Goal: Book appointment/travel/reservation

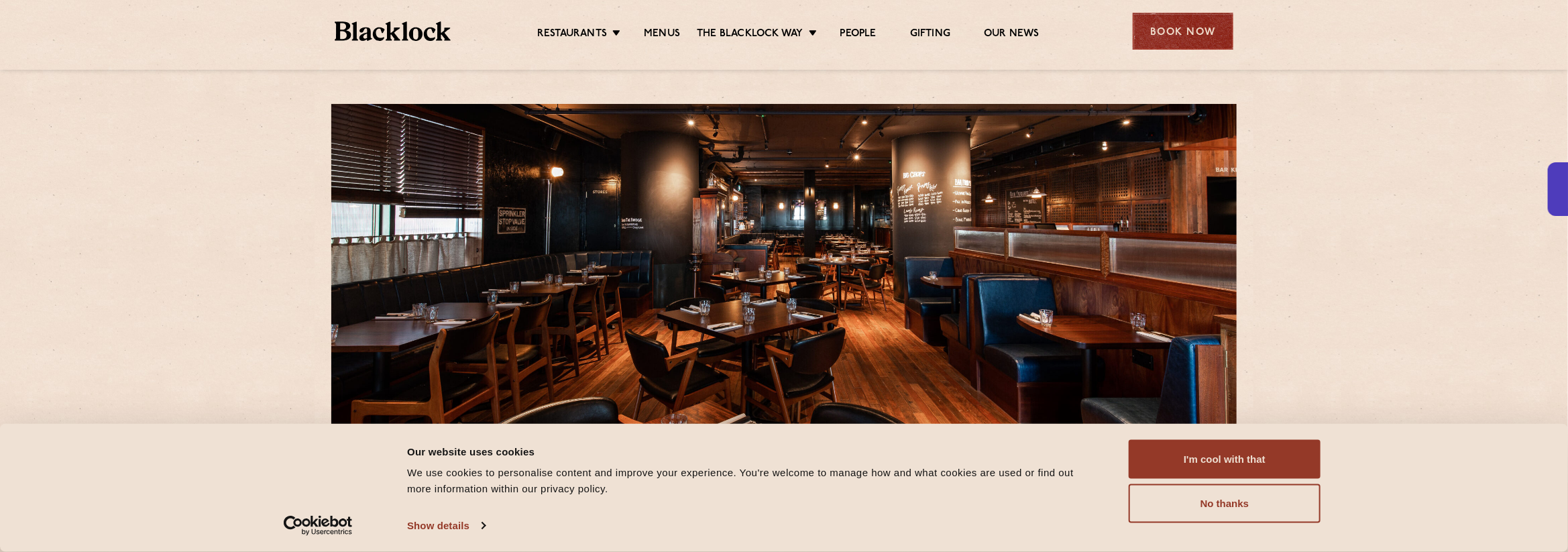
click at [1169, 26] on div "Book Now" at bounding box center [1183, 31] width 101 height 37
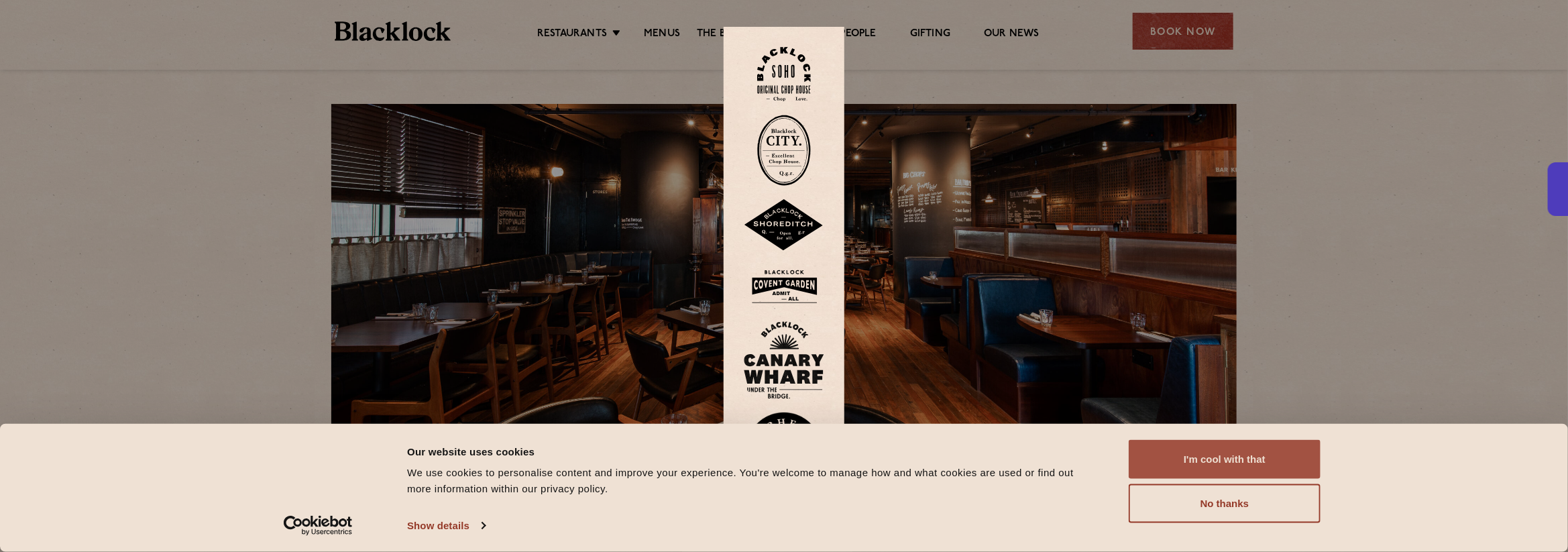
click at [1242, 458] on button "I'm cool with that" at bounding box center [1225, 458] width 192 height 39
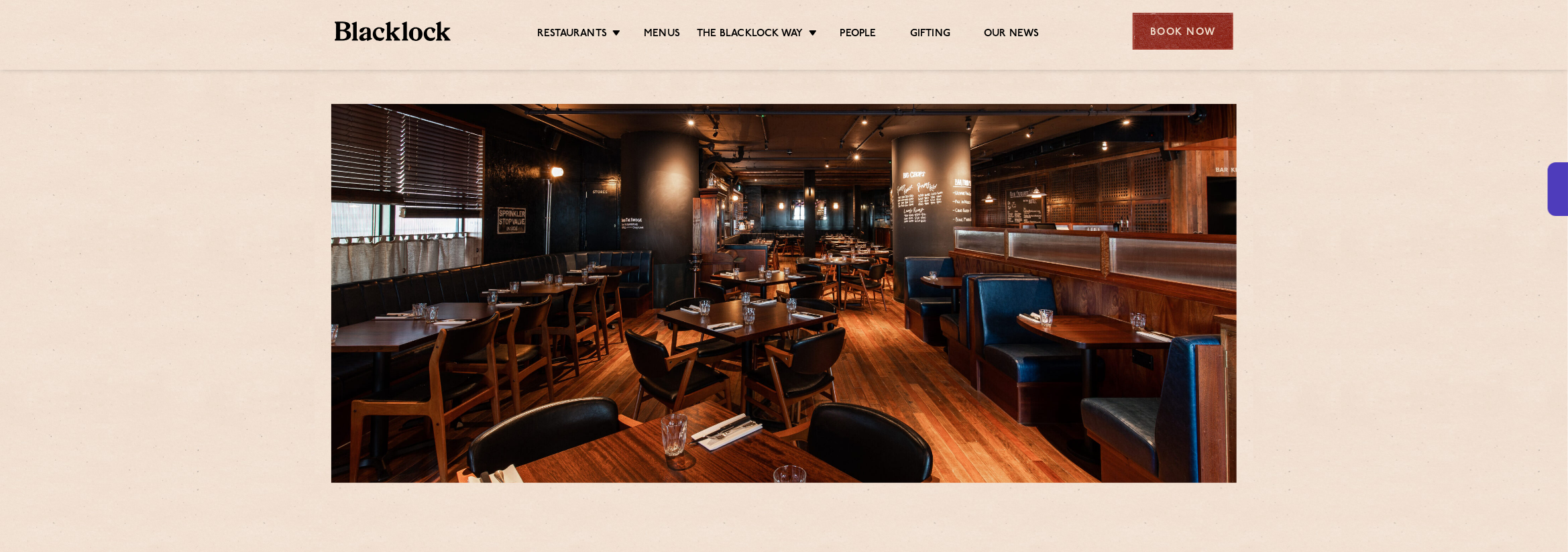
click at [1173, 21] on div "Book Now" at bounding box center [1183, 31] width 101 height 37
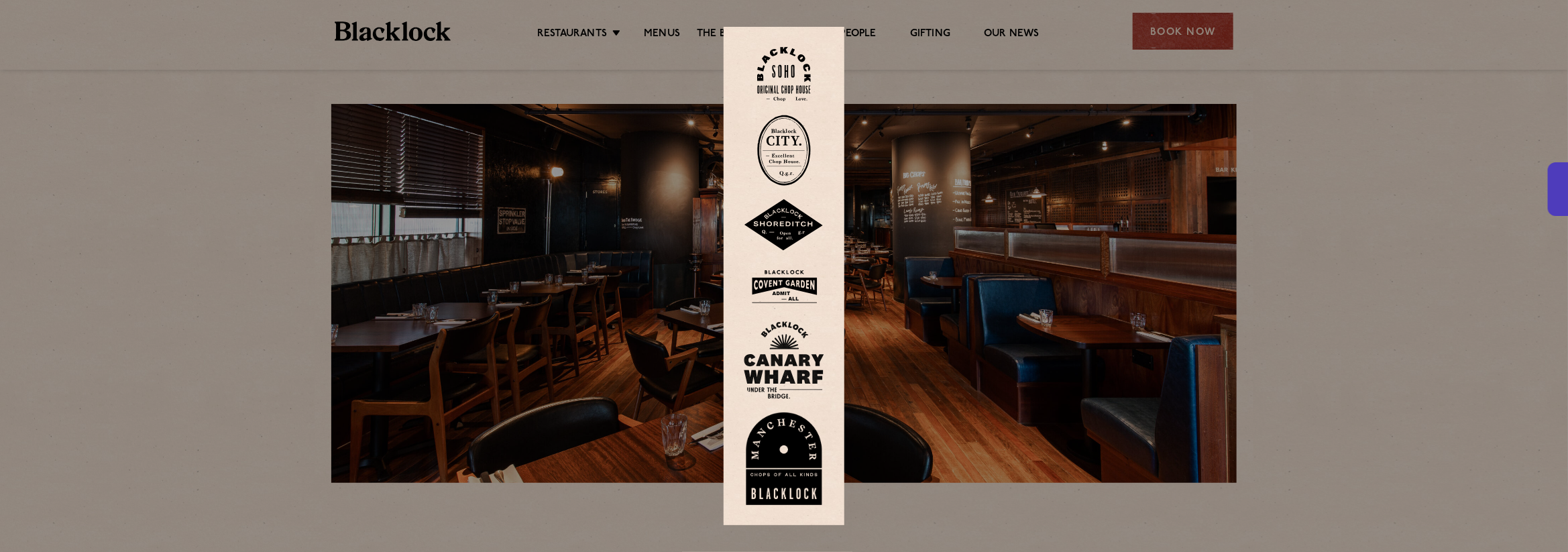
click at [791, 362] on img at bounding box center [784, 360] width 80 height 78
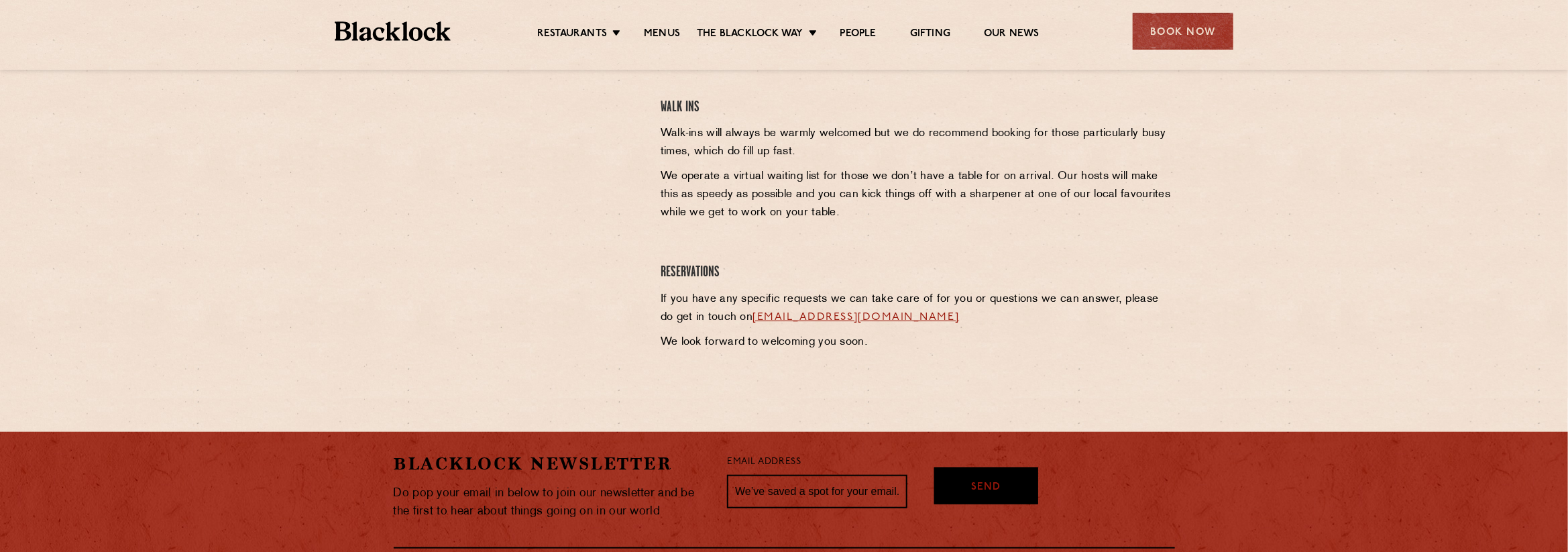
scroll to position [567, 0]
